Goal: Task Accomplishment & Management: Manage account settings

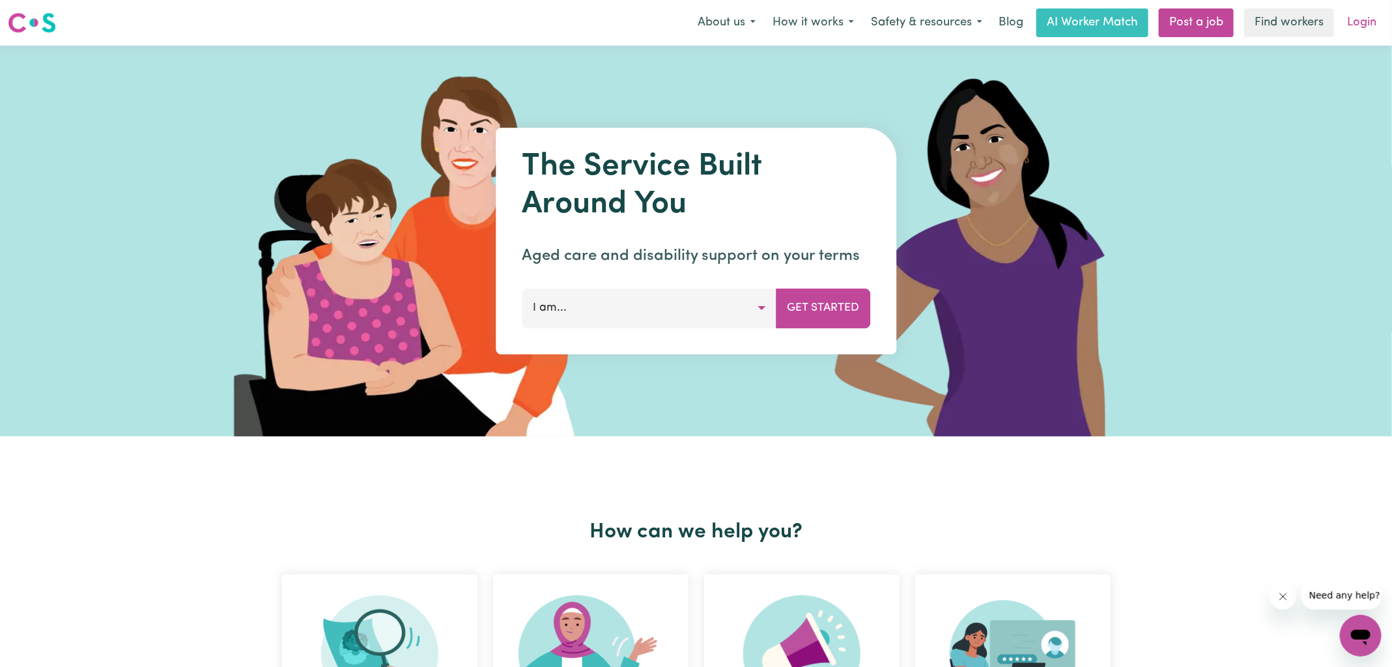
click at [1363, 20] on link "Login" at bounding box center [1362, 22] width 45 height 29
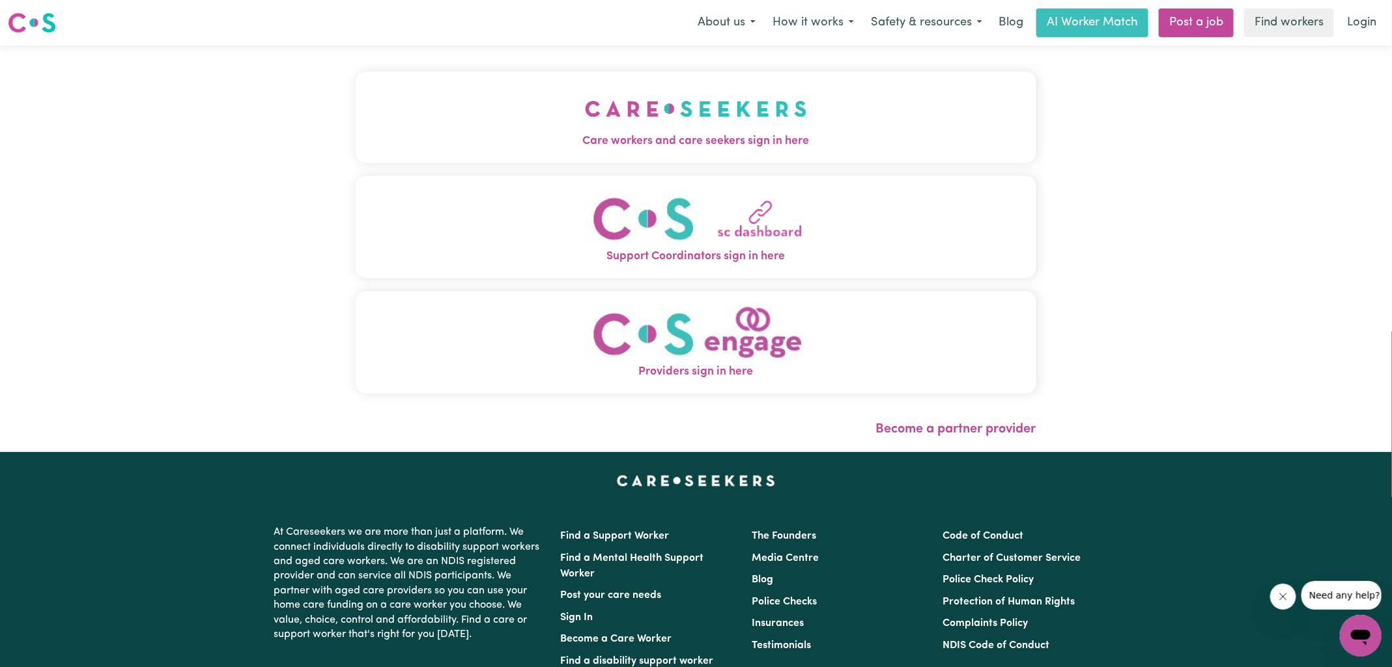
click at [747, 124] on img "Care workers and care seekers sign in here" at bounding box center [696, 109] width 222 height 48
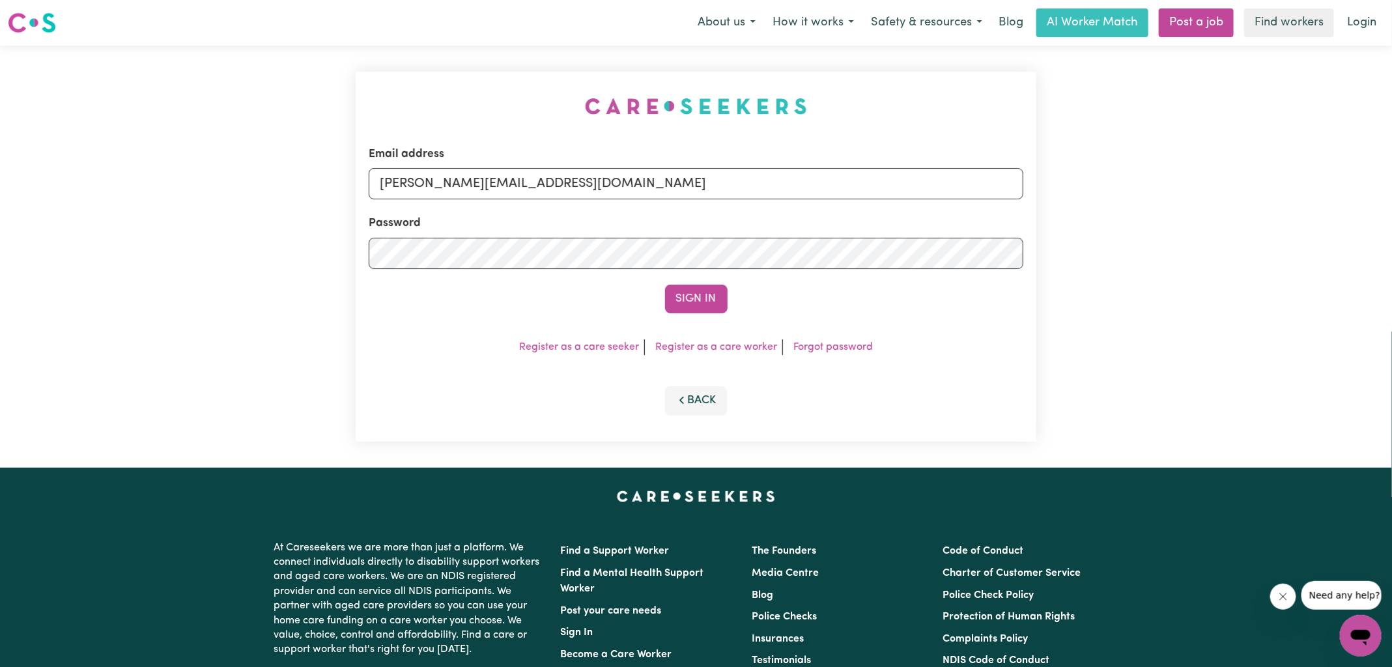
click at [227, 95] on div "Email address [PERSON_NAME][EMAIL_ADDRESS][DOMAIN_NAME] Password Sign In Regist…" at bounding box center [696, 257] width 1392 height 422
click at [591, 176] on input "yvonne@careseekers.com.au" at bounding box center [696, 183] width 655 height 31
click at [507, 130] on div "Email address SUPERUSER~1047182563@qq.com Password Sign In Register as a care s…" at bounding box center [696, 257] width 681 height 370
drag, startPoint x: 456, startPoint y: 180, endPoint x: 1037, endPoint y: 192, distance: 580.7
click at [1037, 192] on div "Email address SUPERUSER~1047182563@qq.com Password Sign In Register as a care s…" at bounding box center [696, 257] width 697 height 422
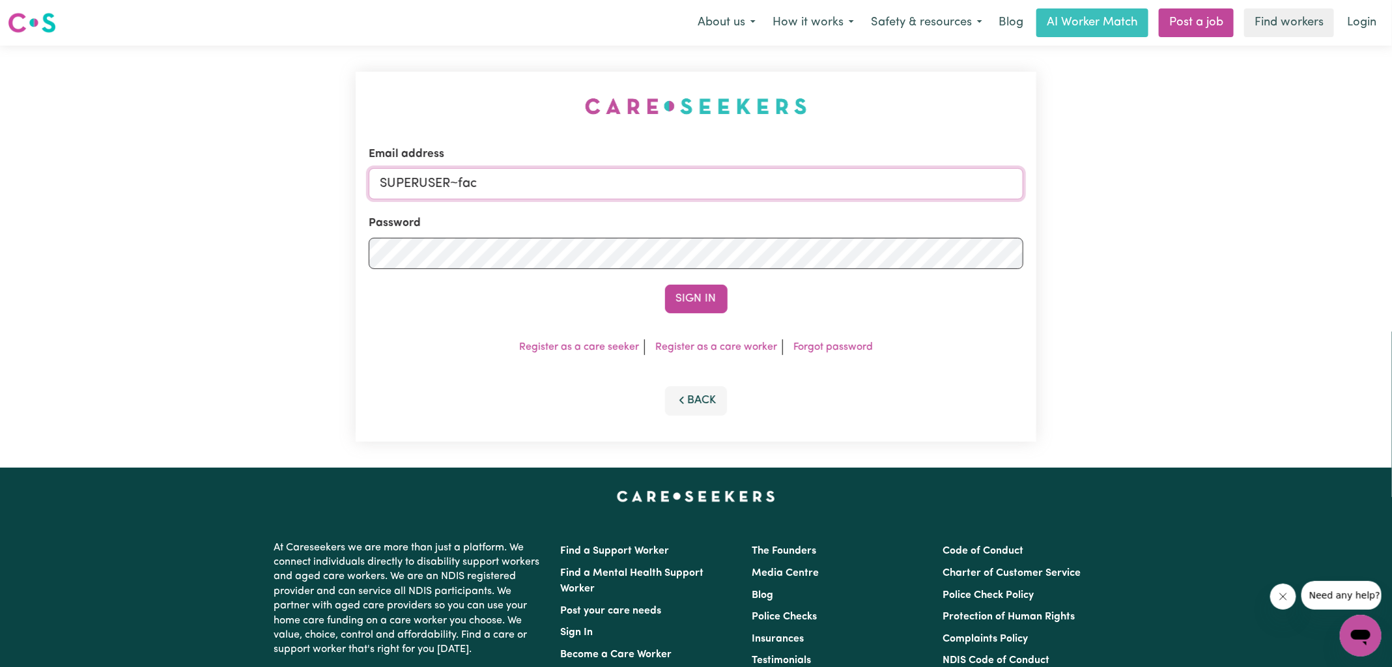
type input "superuser~fac.cameron@gmail.com"
click at [665, 285] on button "Sign In" at bounding box center [696, 299] width 63 height 29
